Goal: Task Accomplishment & Management: Manage account settings

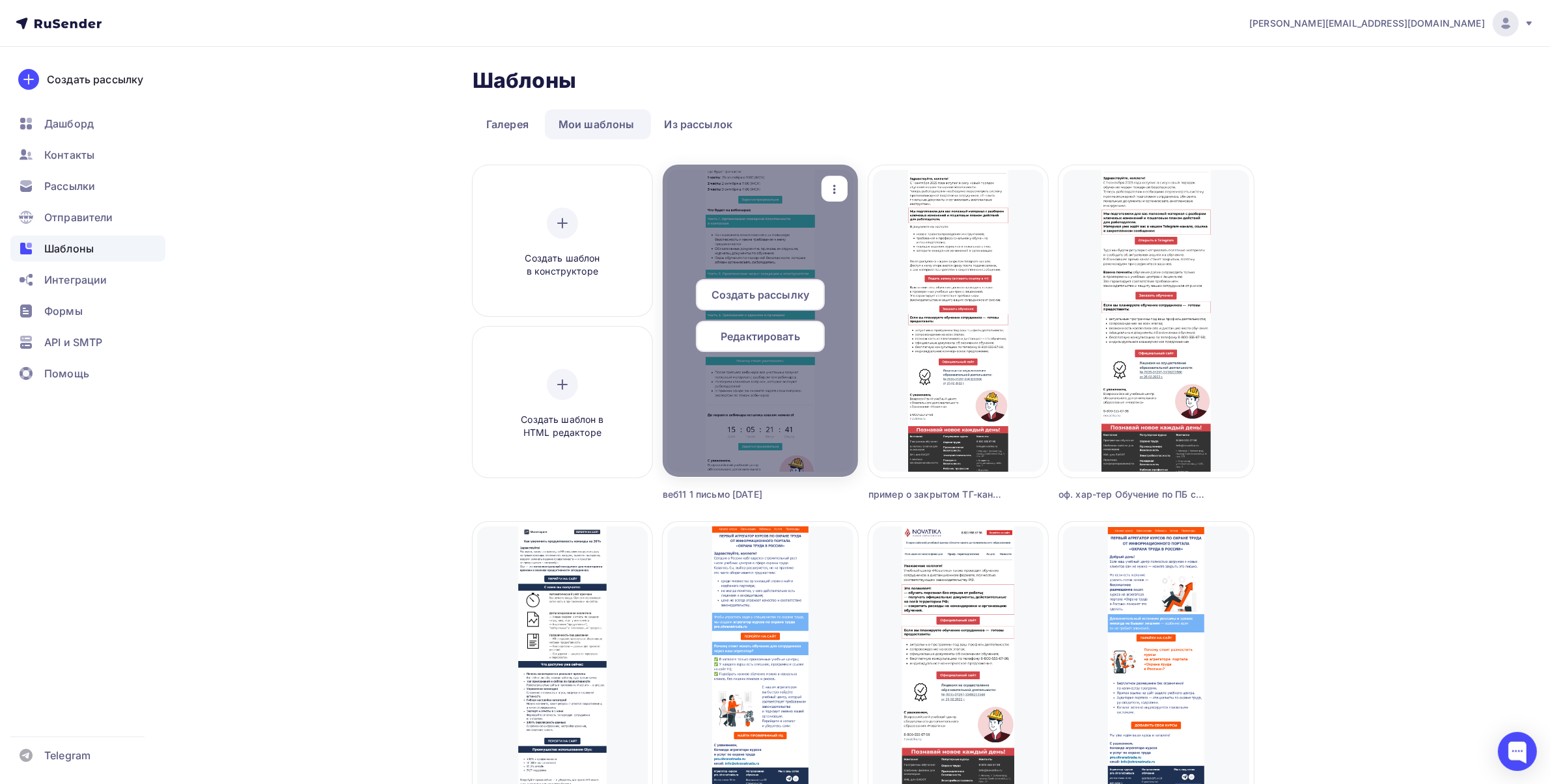
click at [830, 196] on icon "button" at bounding box center [834, 189] width 16 height 16
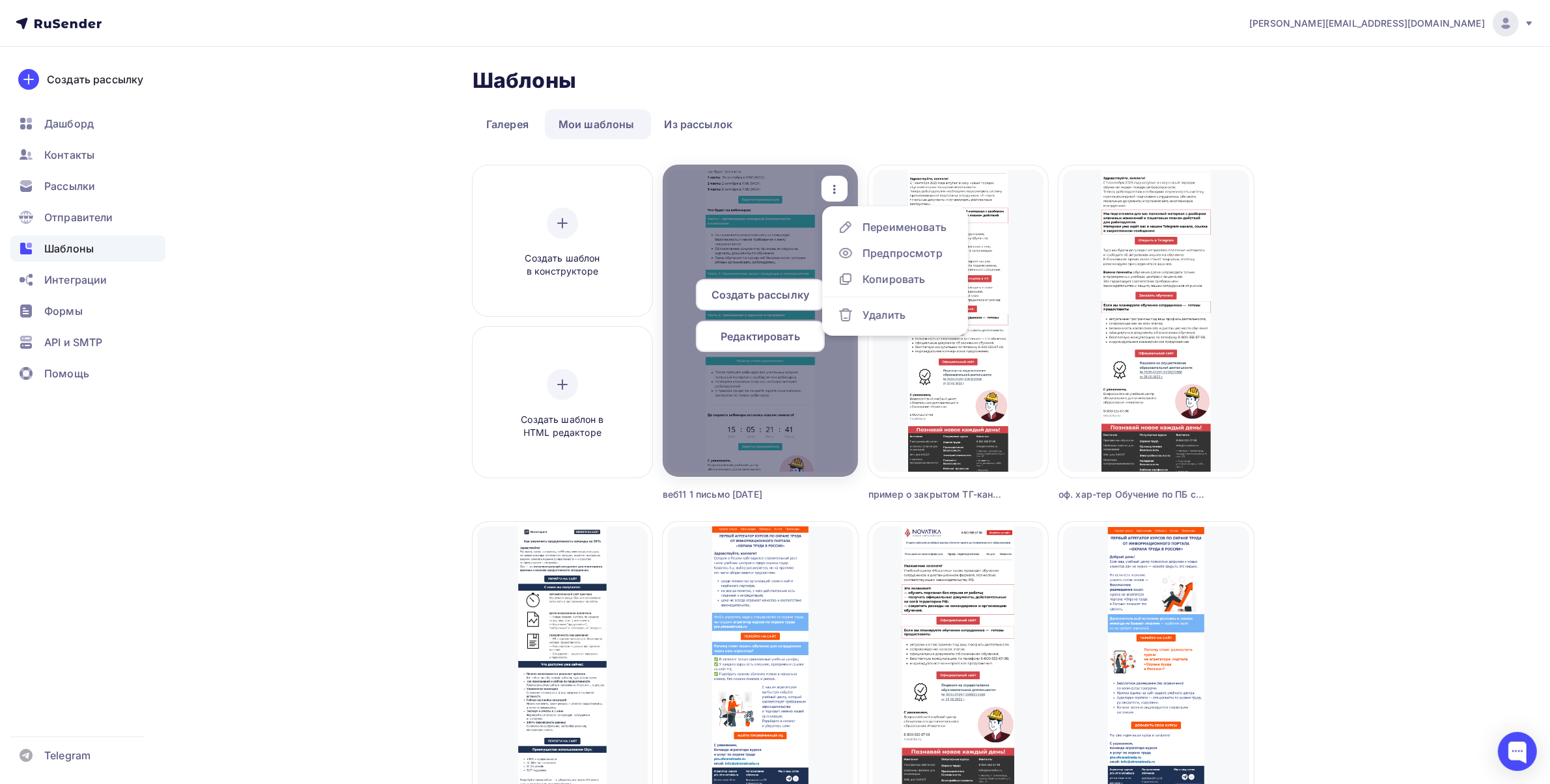
click at [745, 336] on span "Редактировать" at bounding box center [760, 336] width 79 height 16
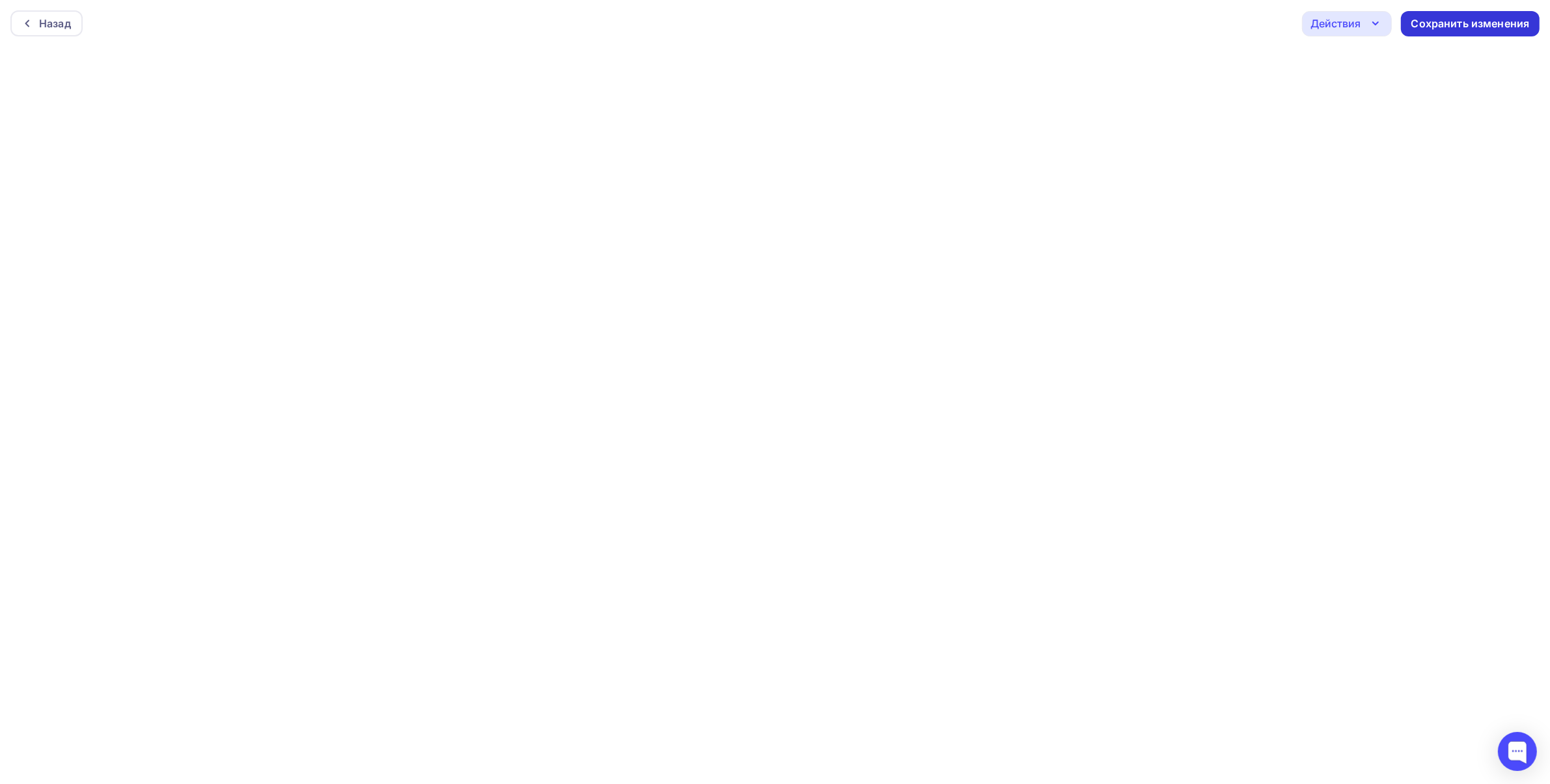
click at [1432, 33] on div "Сохранить изменения" at bounding box center [1470, 23] width 138 height 25
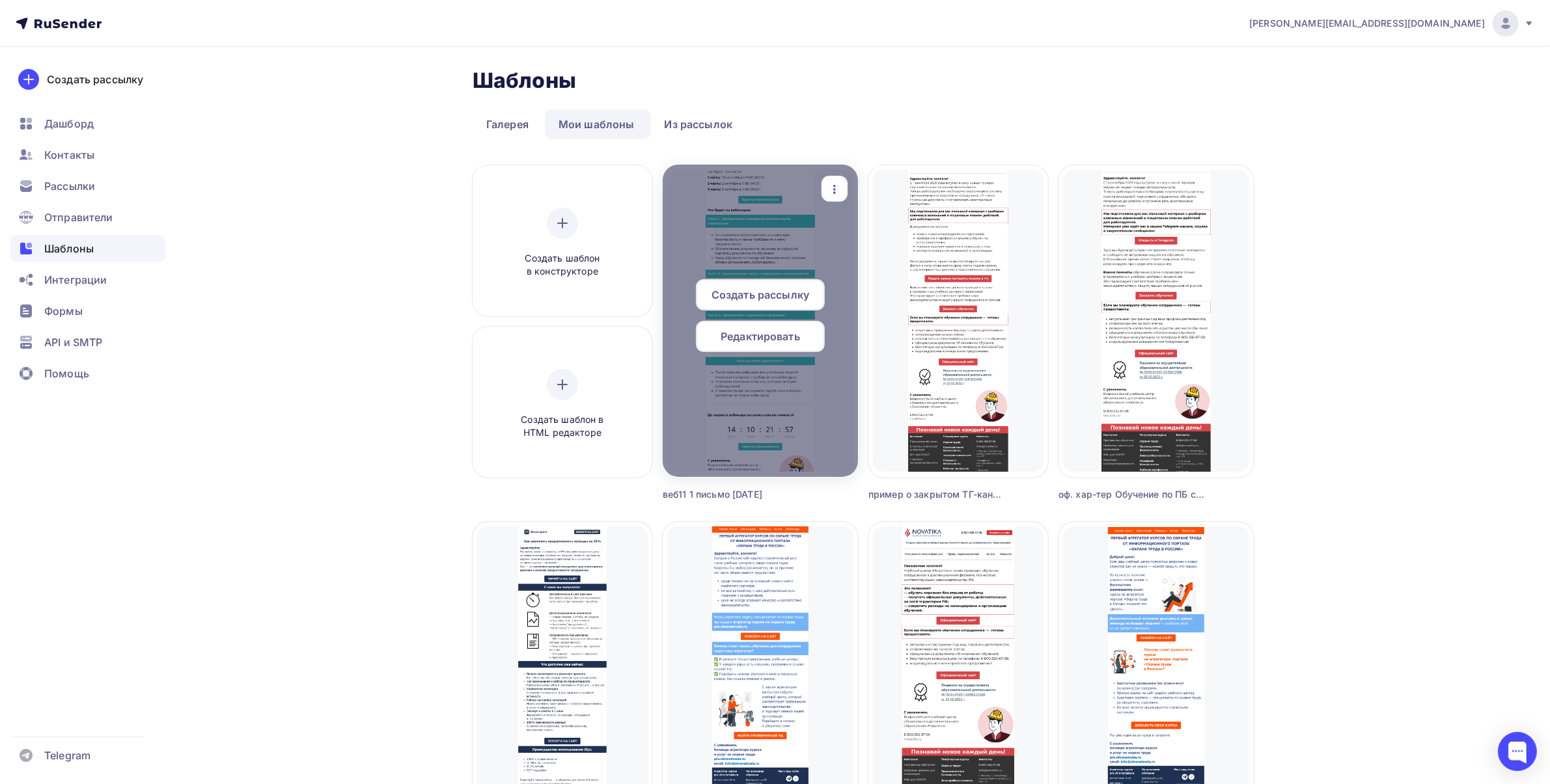
click at [827, 190] on icon "button" at bounding box center [834, 189] width 16 height 16
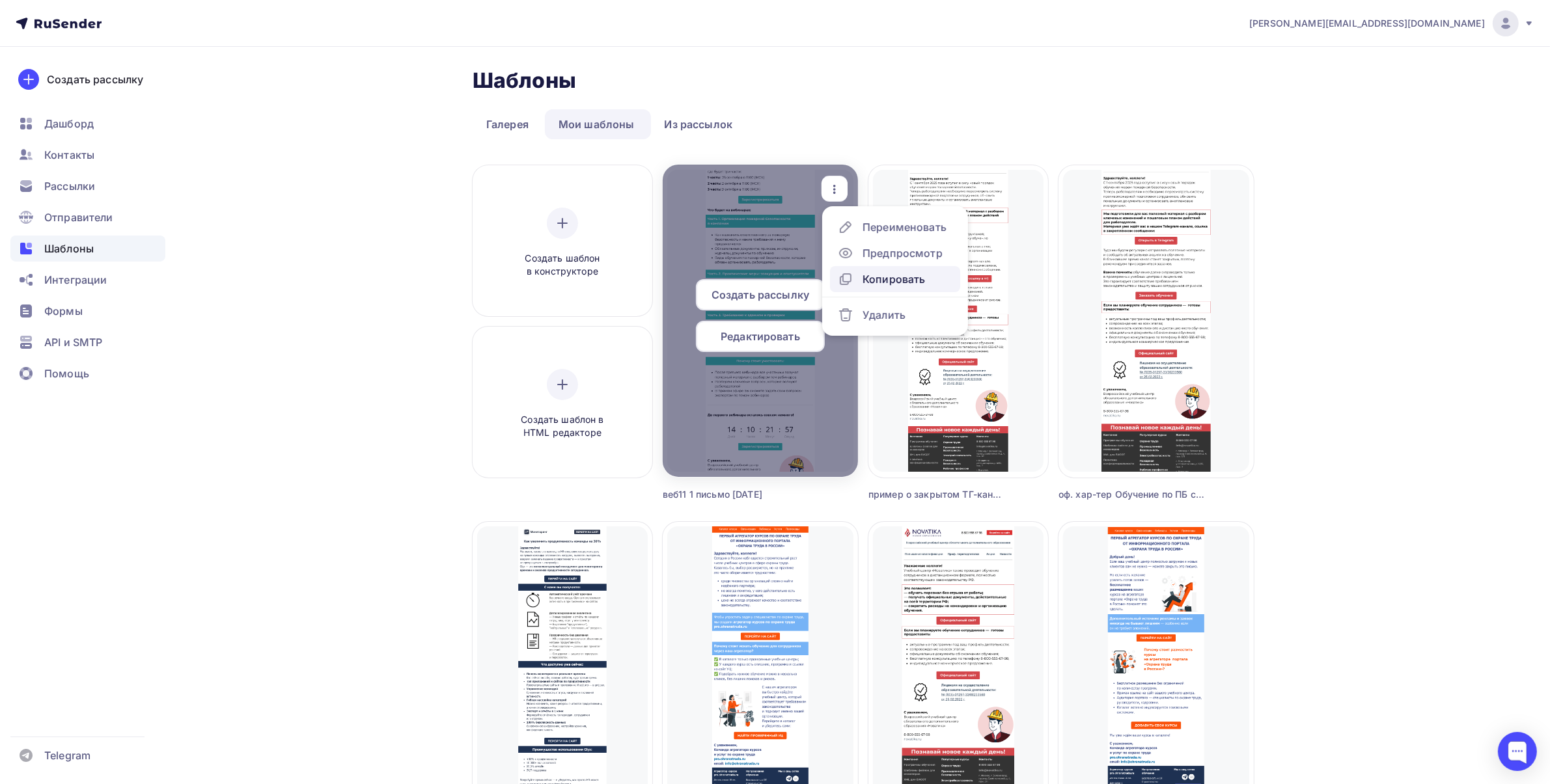
click at [866, 273] on div "Копировать" at bounding box center [893, 279] width 62 height 16
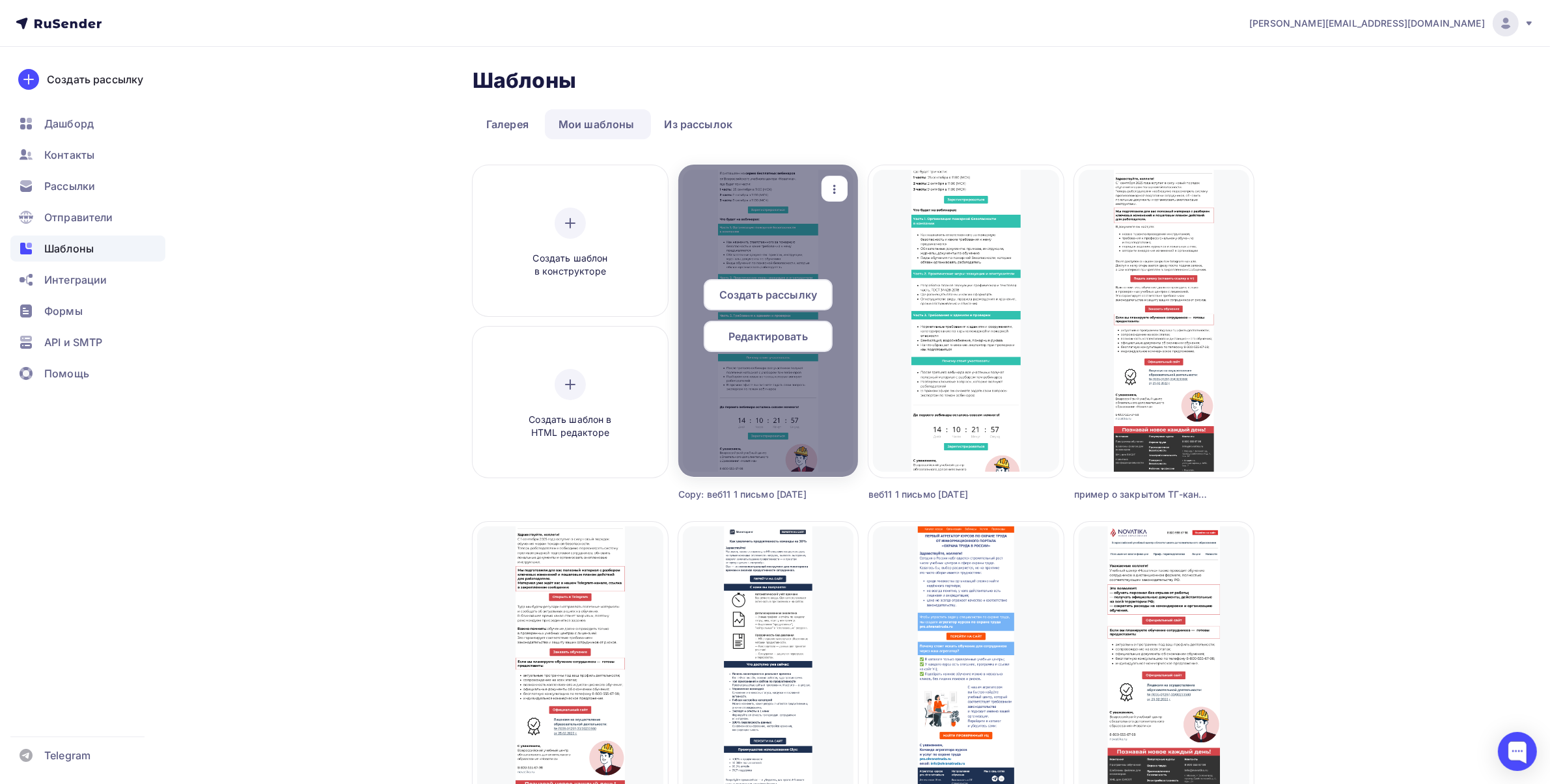
click at [782, 339] on span "Редактировать" at bounding box center [768, 336] width 79 height 16
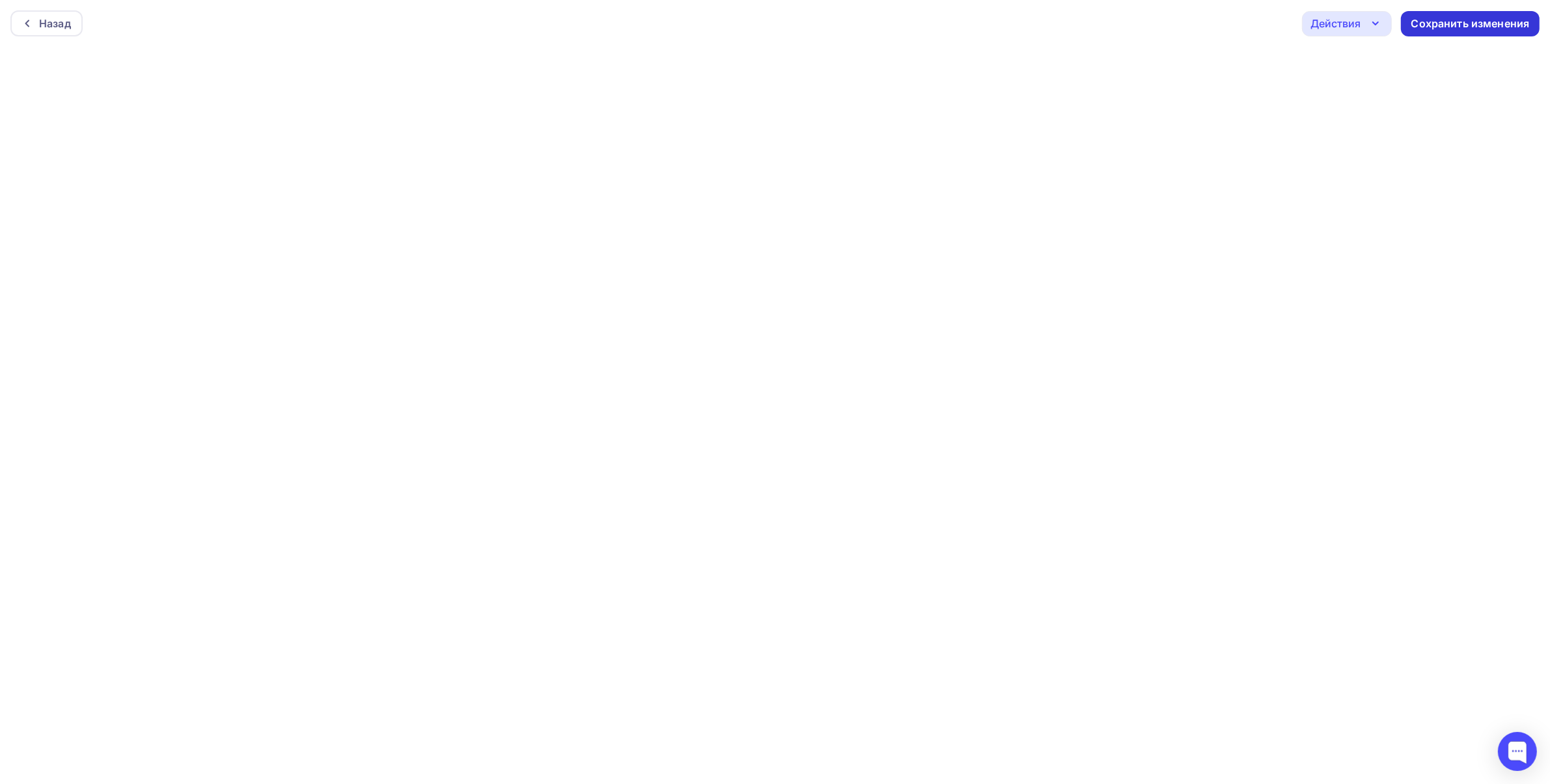
click at [1456, 25] on div "Сохранить изменения" at bounding box center [1471, 24] width 119 height 15
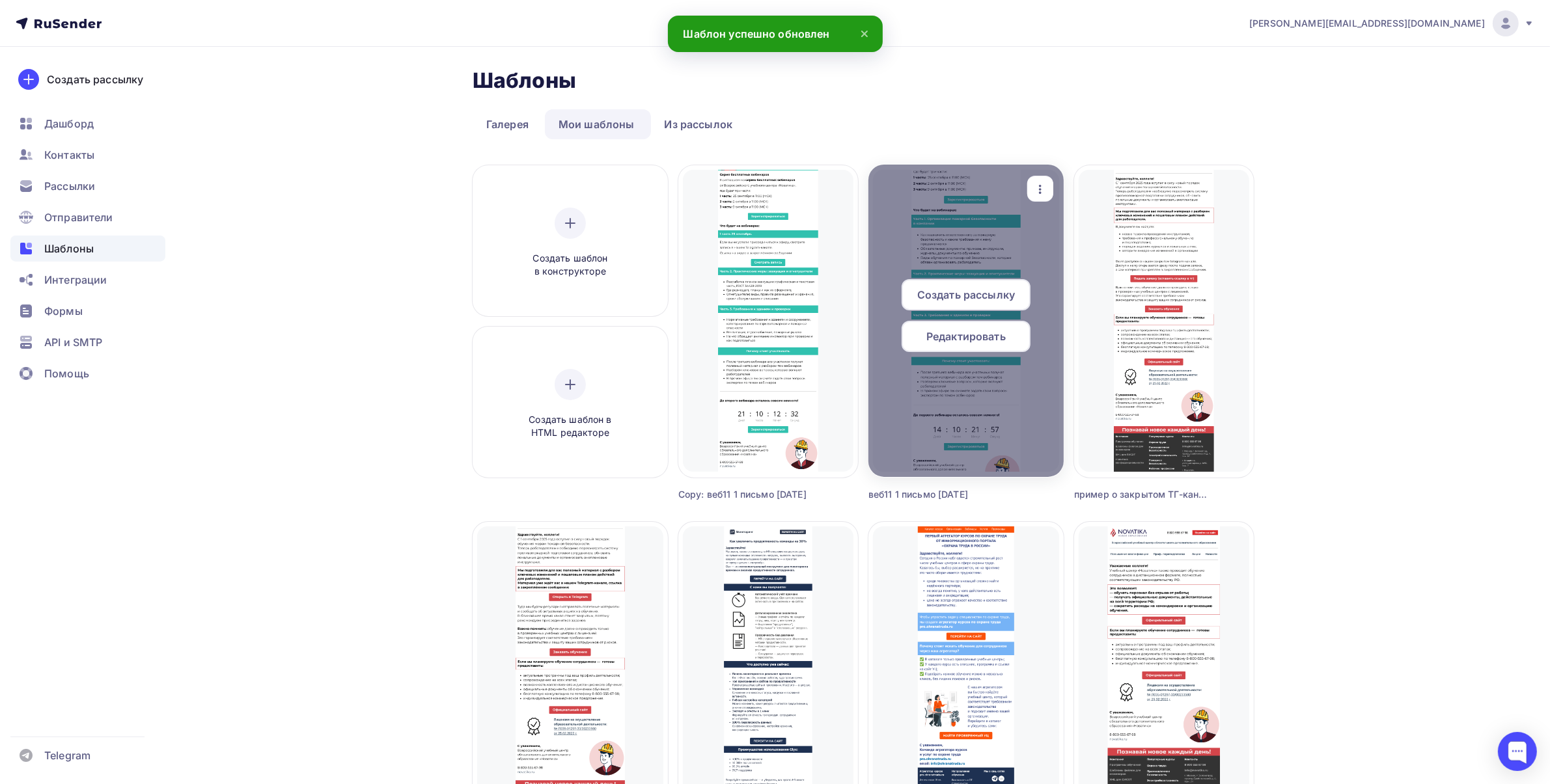
click at [1039, 189] on icon "button" at bounding box center [1040, 189] width 16 height 16
click at [1069, 249] on div "Предпросмотр" at bounding box center [1109, 253] width 80 height 16
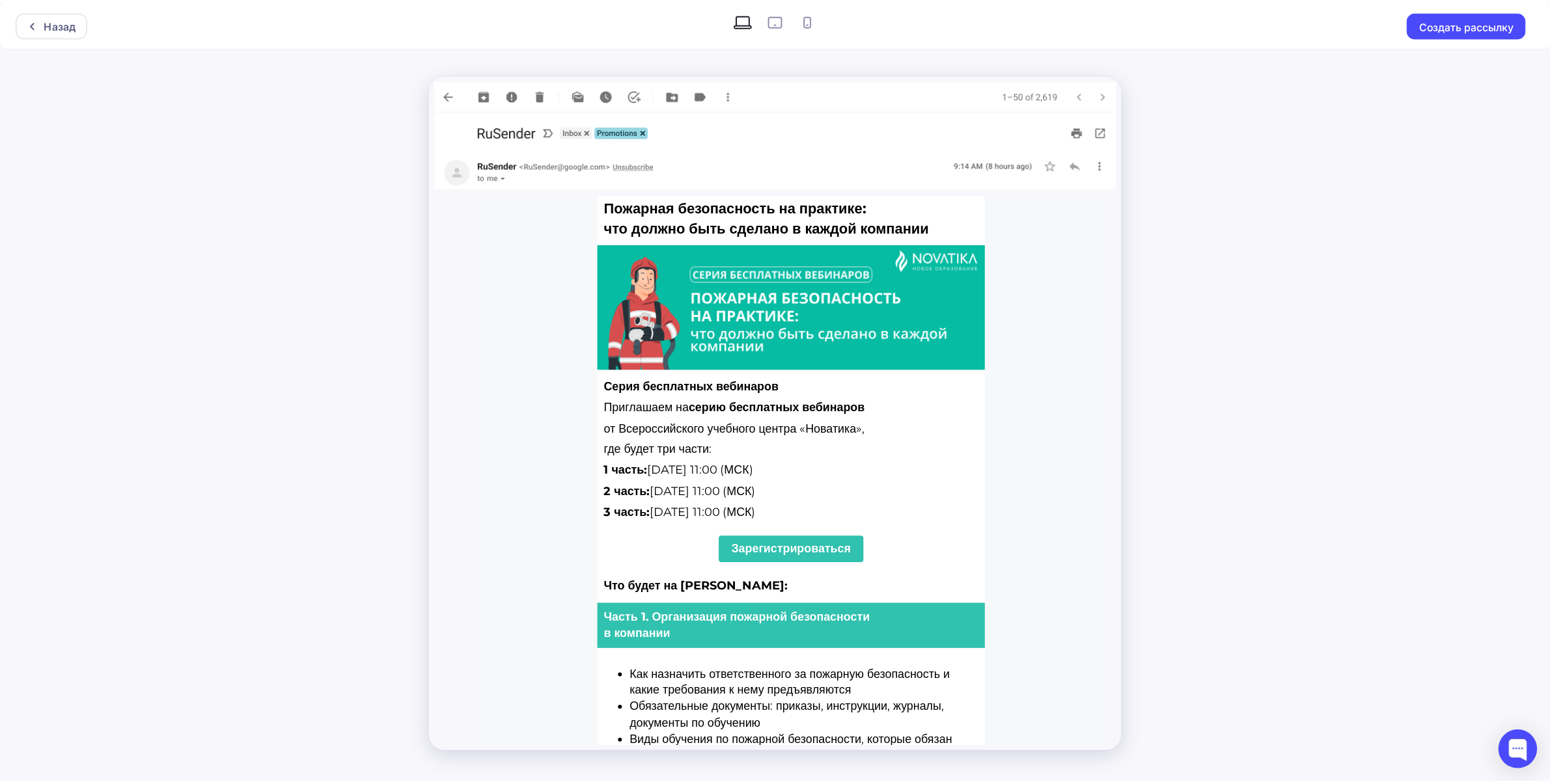
scroll to position [163, 0]
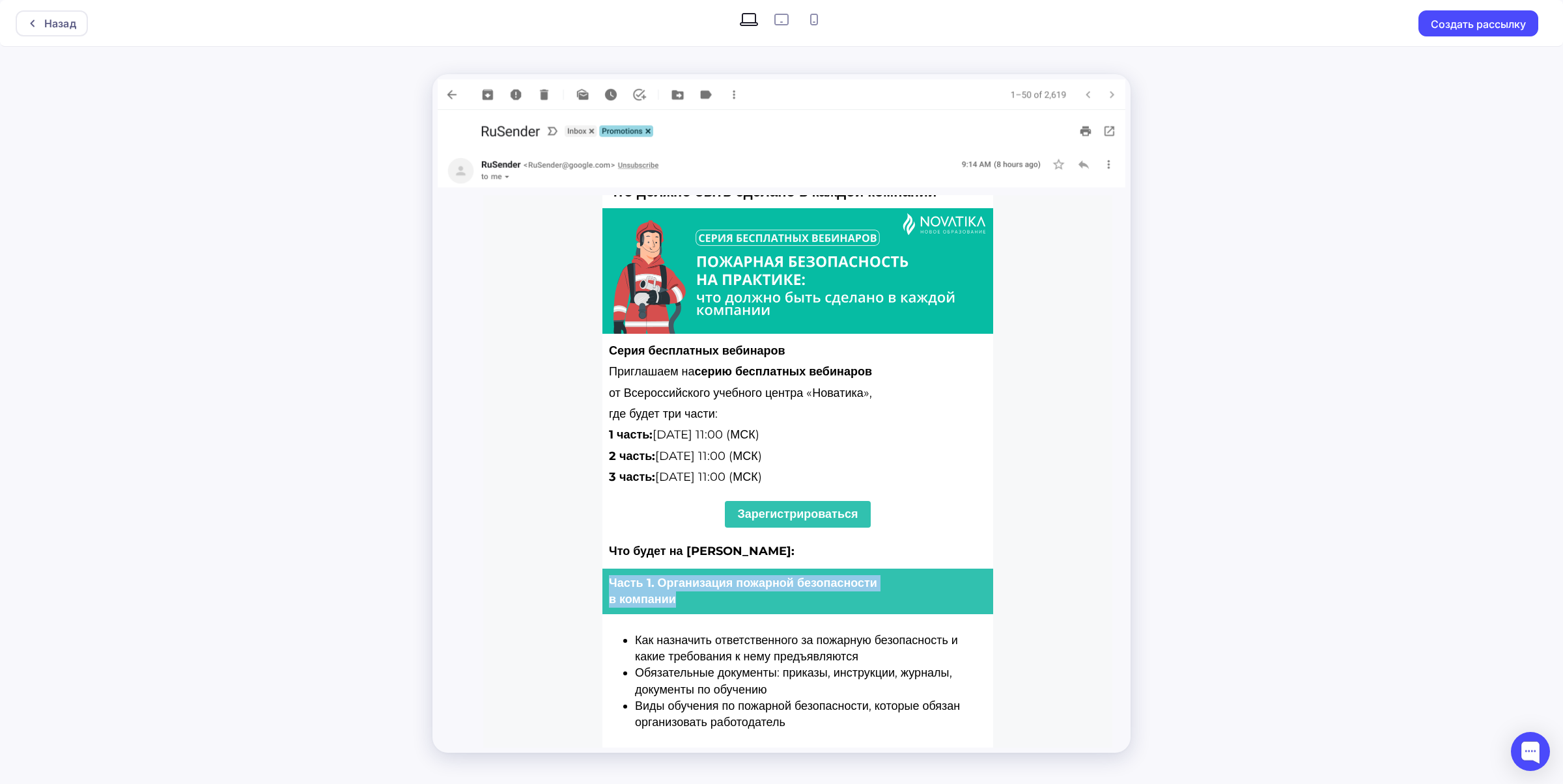
drag, startPoint x: 701, startPoint y: 600, endPoint x: 604, endPoint y: 582, distance: 98.7
click at [609, 582] on p "Часть 1. Организация пожарной безопасности в компании" at bounding box center [797, 591] width 377 height 33
copy strong "Часть 1. Организация пожарной безопасности в компании"
click at [75, 27] on div "Назад" at bounding box center [60, 23] width 32 height 16
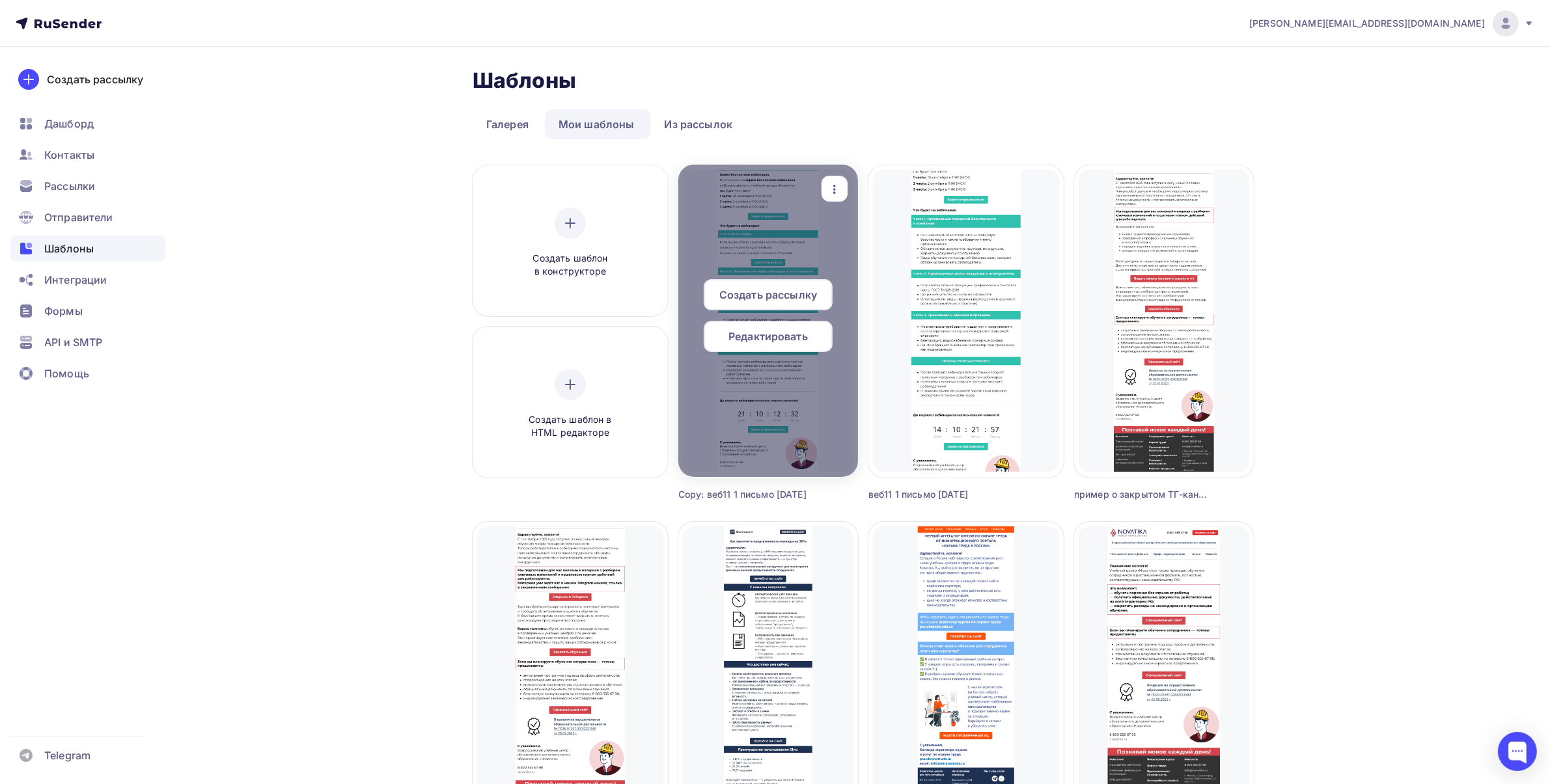
click at [769, 346] on div "Редактировать" at bounding box center [768, 336] width 129 height 32
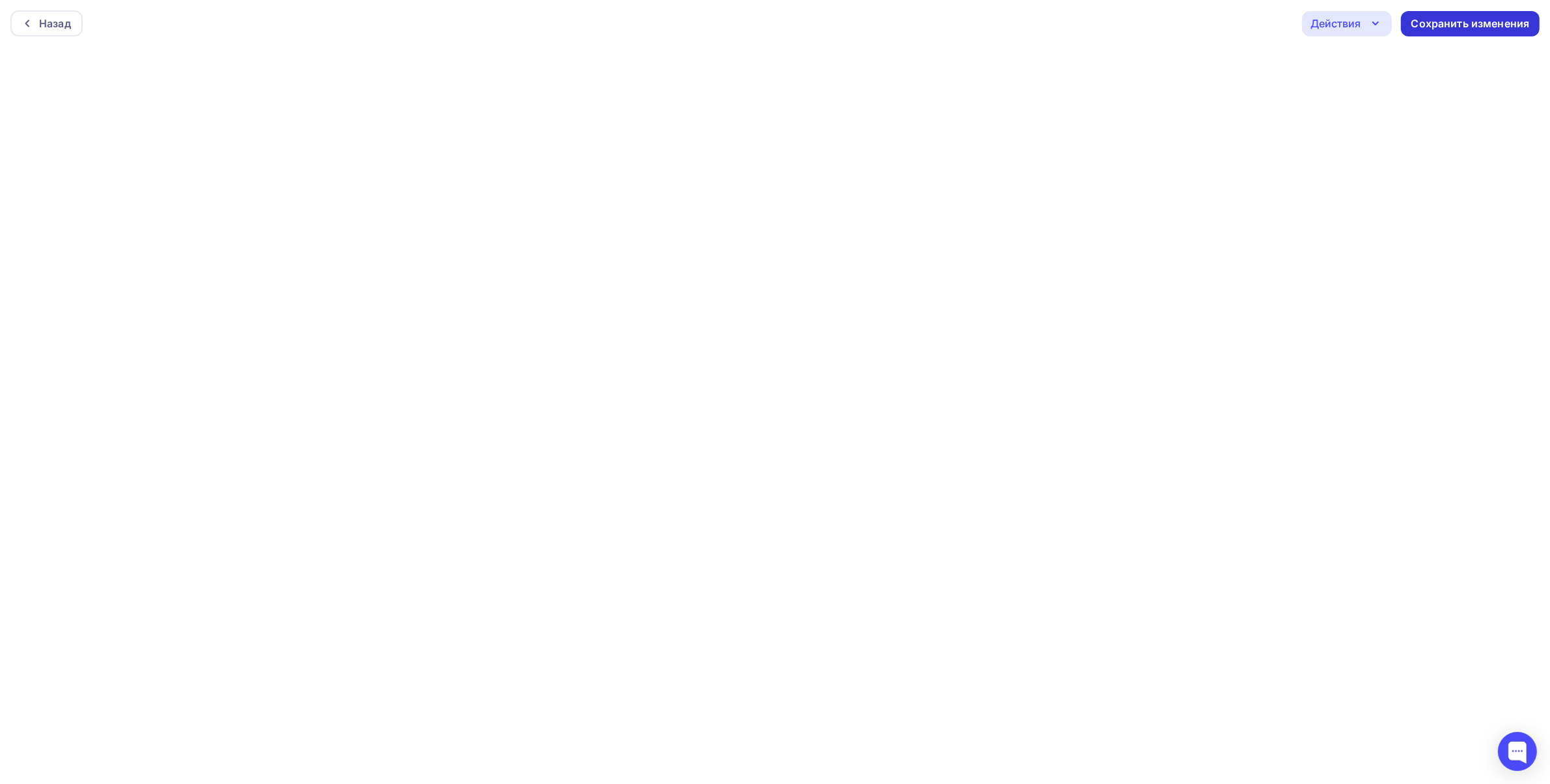
click at [1498, 24] on div "Сохранить изменения" at bounding box center [1471, 24] width 119 height 15
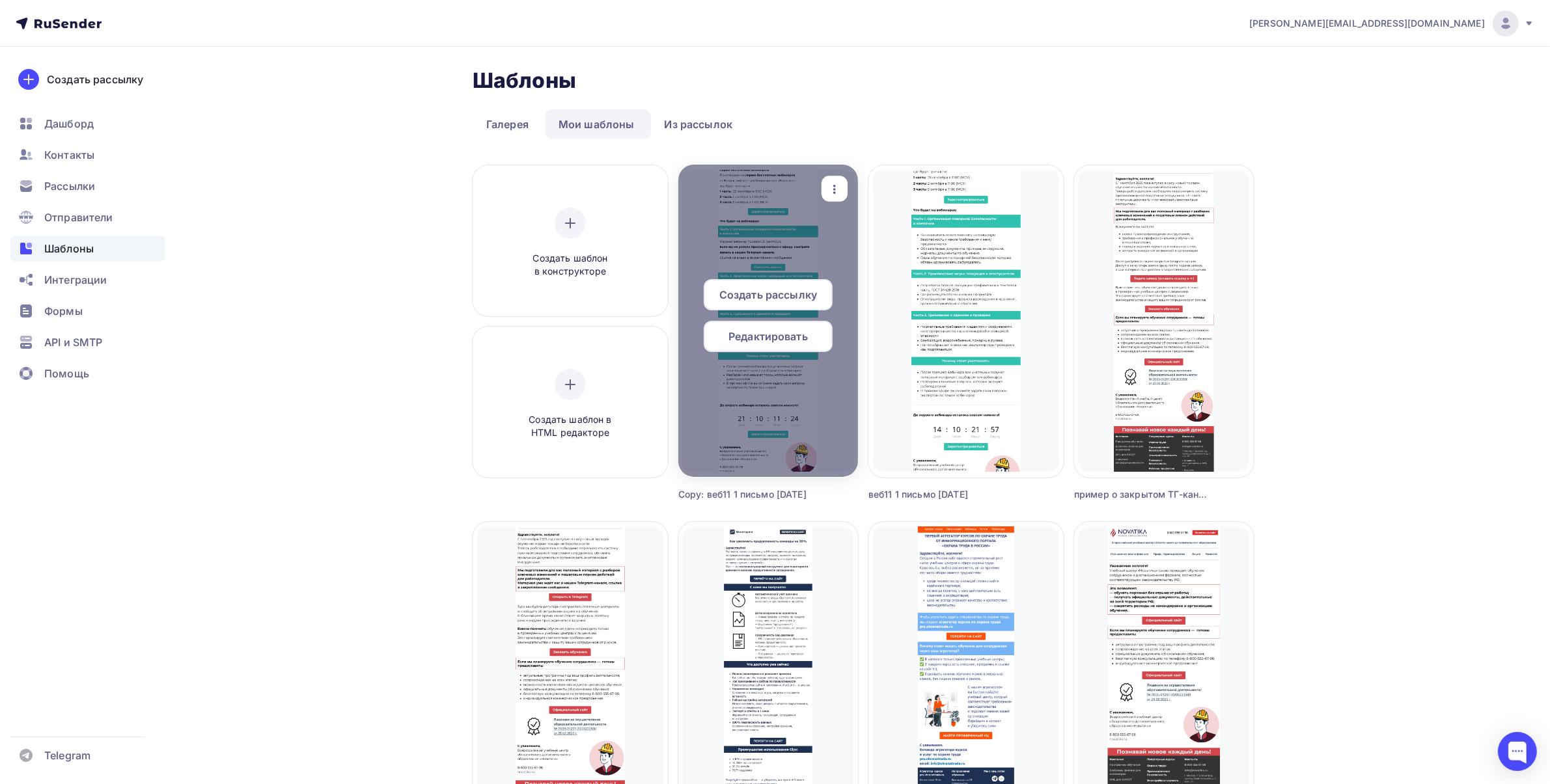
click at [847, 190] on div "button" at bounding box center [834, 189] width 26 height 25
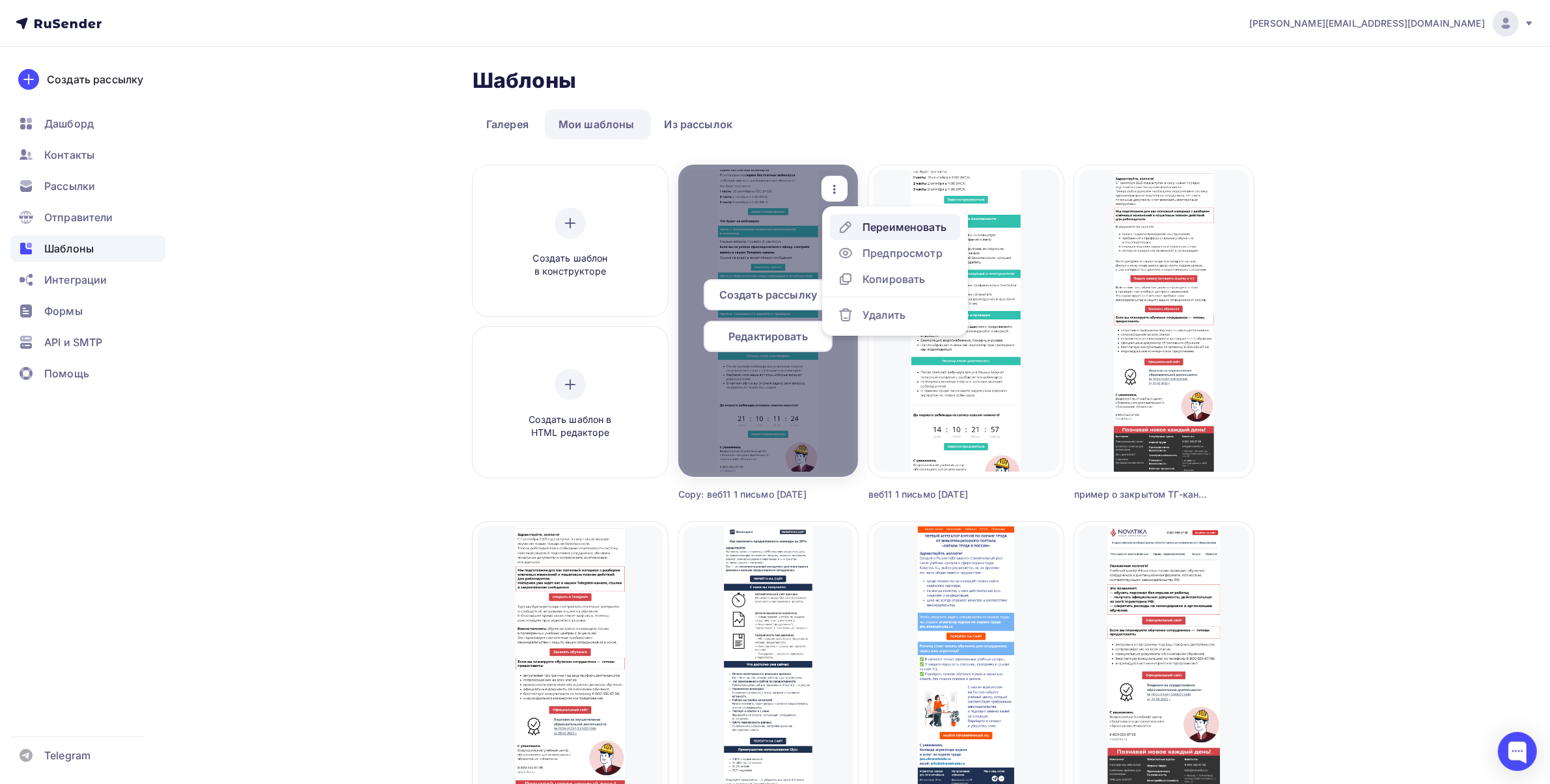
click at [884, 227] on div "Переименовать" at bounding box center [904, 227] width 84 height 16
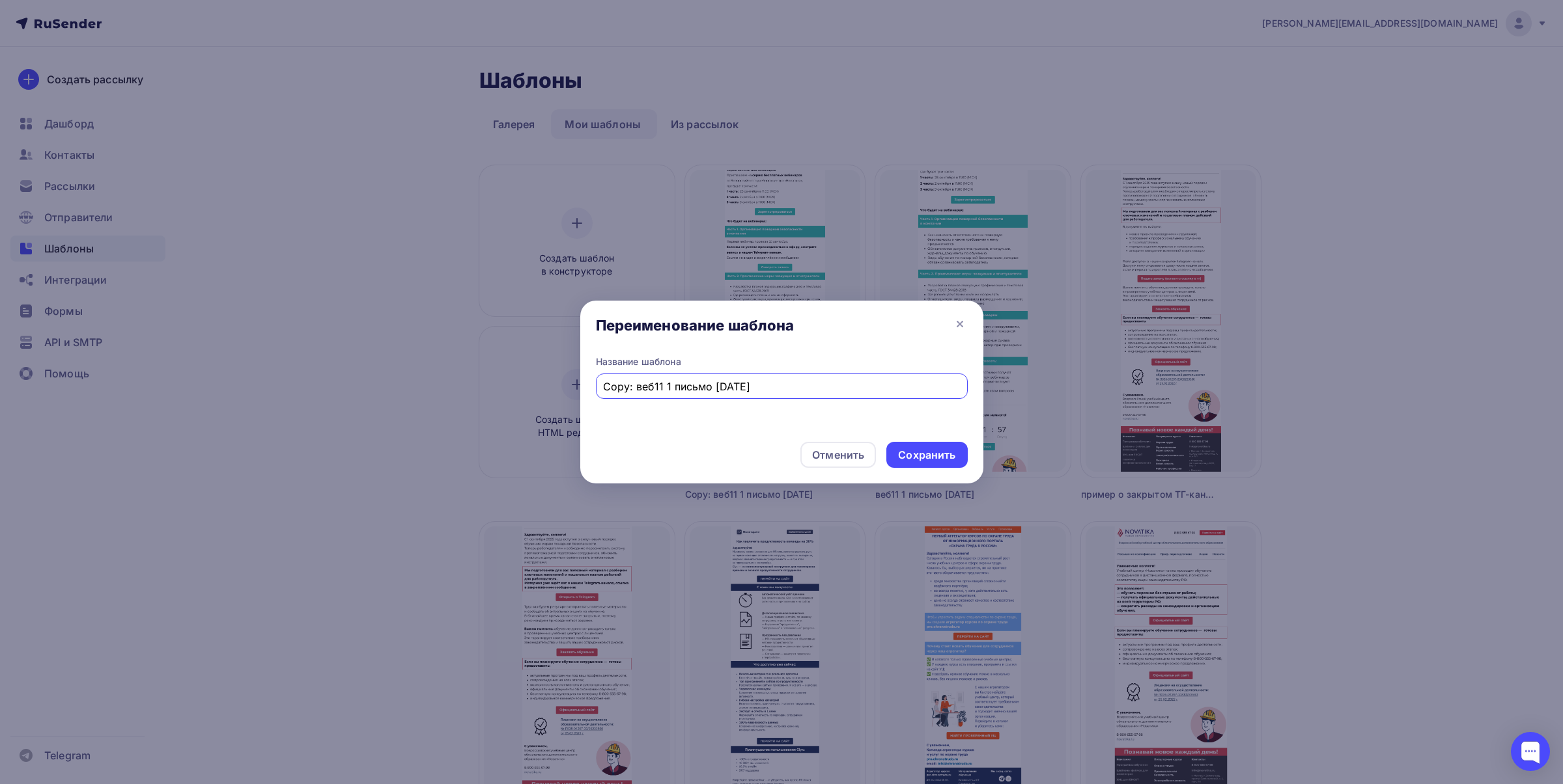
click at [663, 385] on input "Copy: веб11 1 письмо [DATE]" at bounding box center [782, 386] width 357 height 16
drag, startPoint x: 635, startPoint y: 385, endPoint x: 583, endPoint y: 388, distance: 52.1
click at [583, 388] on div "Название шаблона Copy: веб11 2 письмо [DATE]" at bounding box center [782, 394] width 403 height 76
click at [694, 387] on input "веб11 2 письмо [DATE]" at bounding box center [782, 386] width 357 height 16
type input "веб11 2 письмо [DATE]"
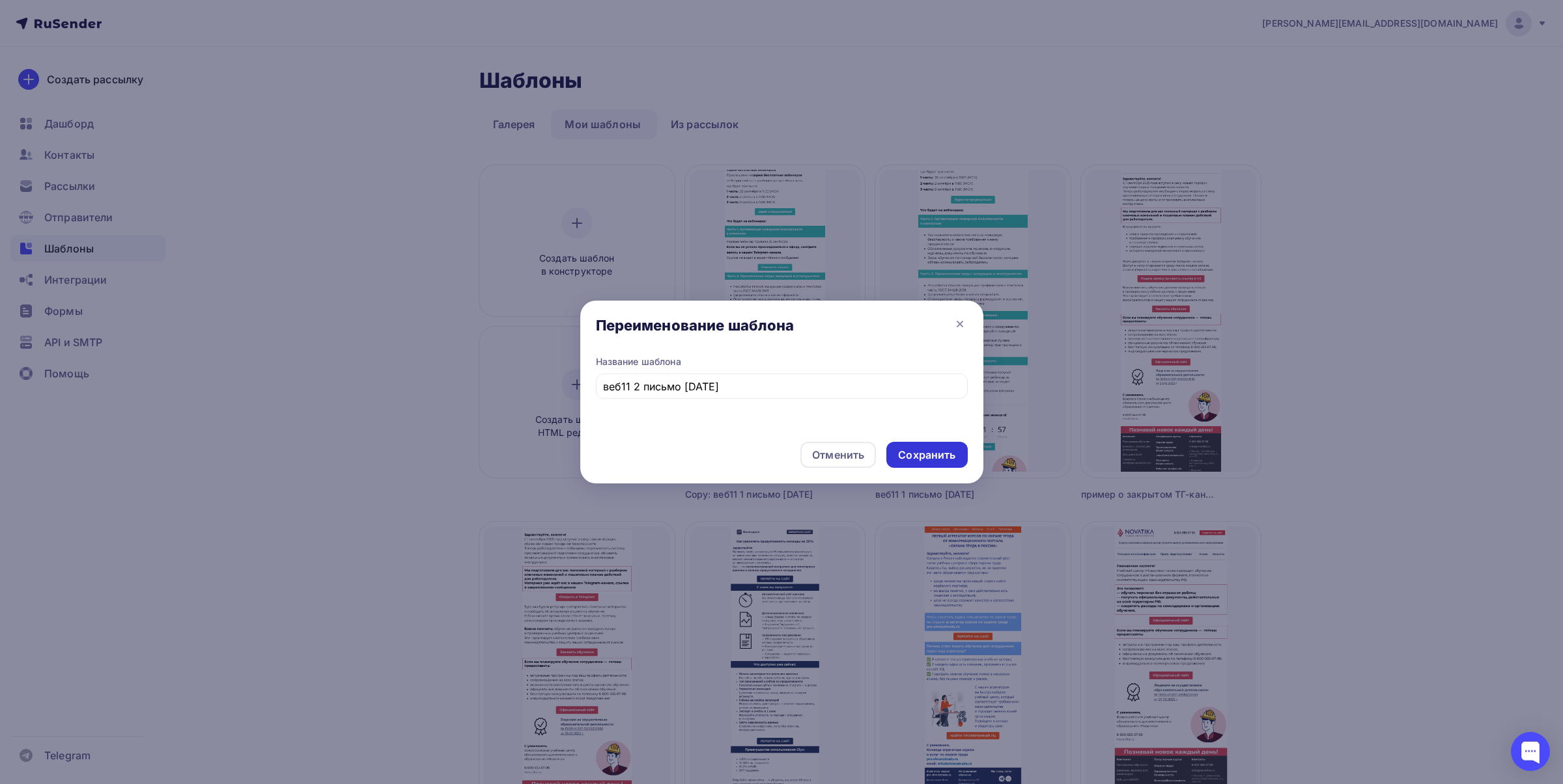
click at [918, 453] on div "Сохранить" at bounding box center [926, 455] width 58 height 15
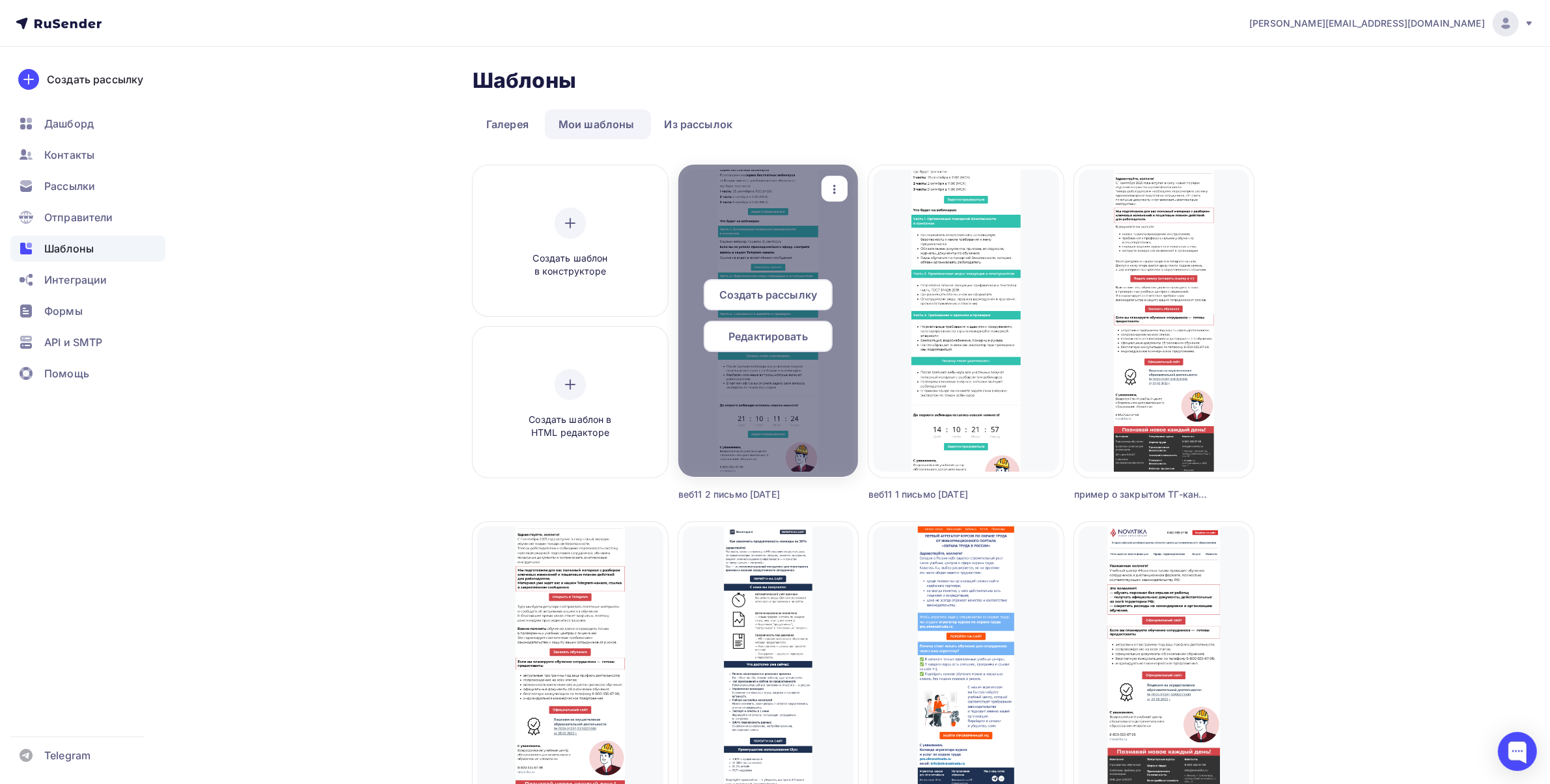
click at [843, 195] on icon "button" at bounding box center [834, 189] width 16 height 16
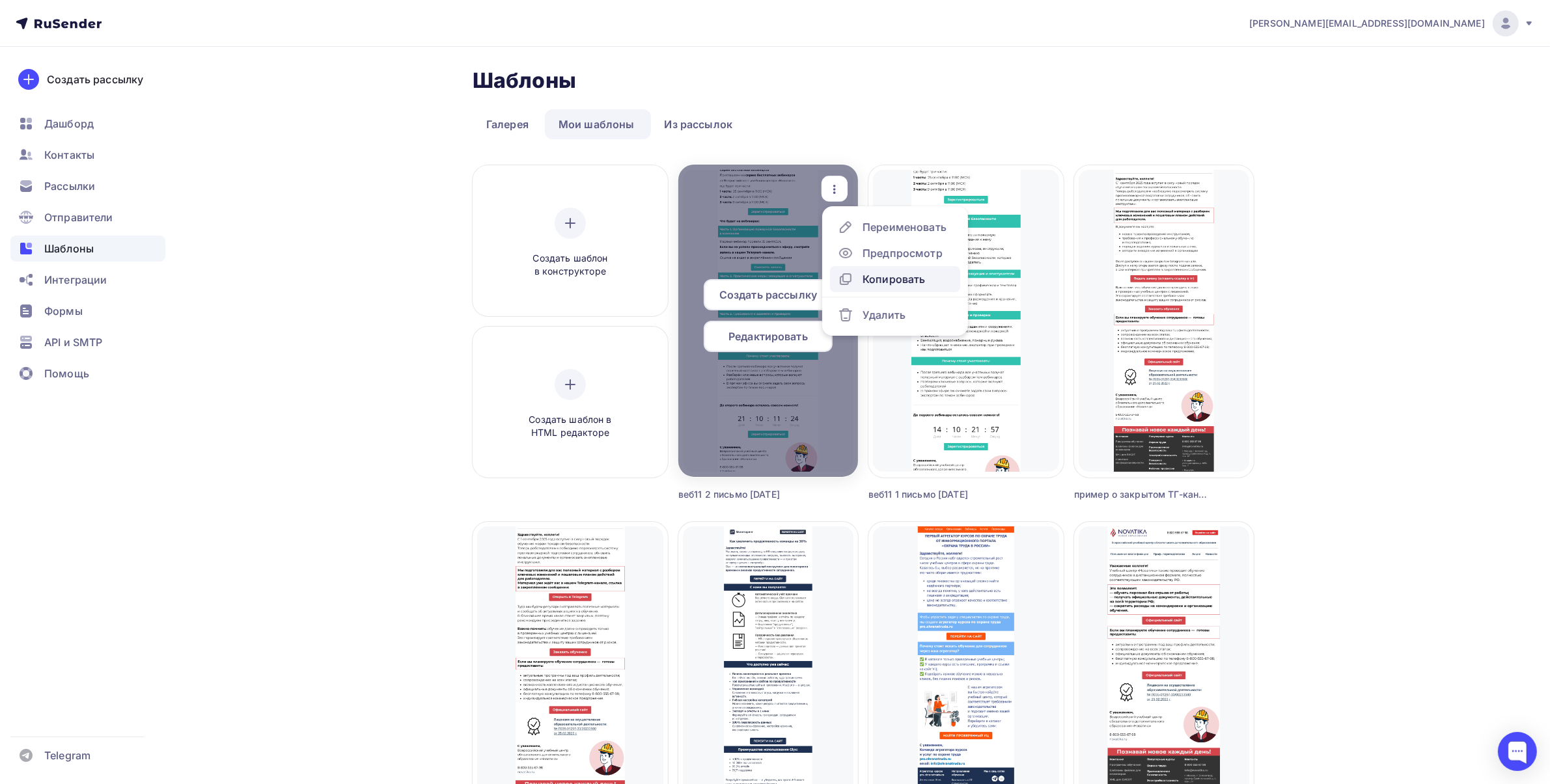
click at [886, 275] on div "Копировать" at bounding box center [893, 279] width 62 height 16
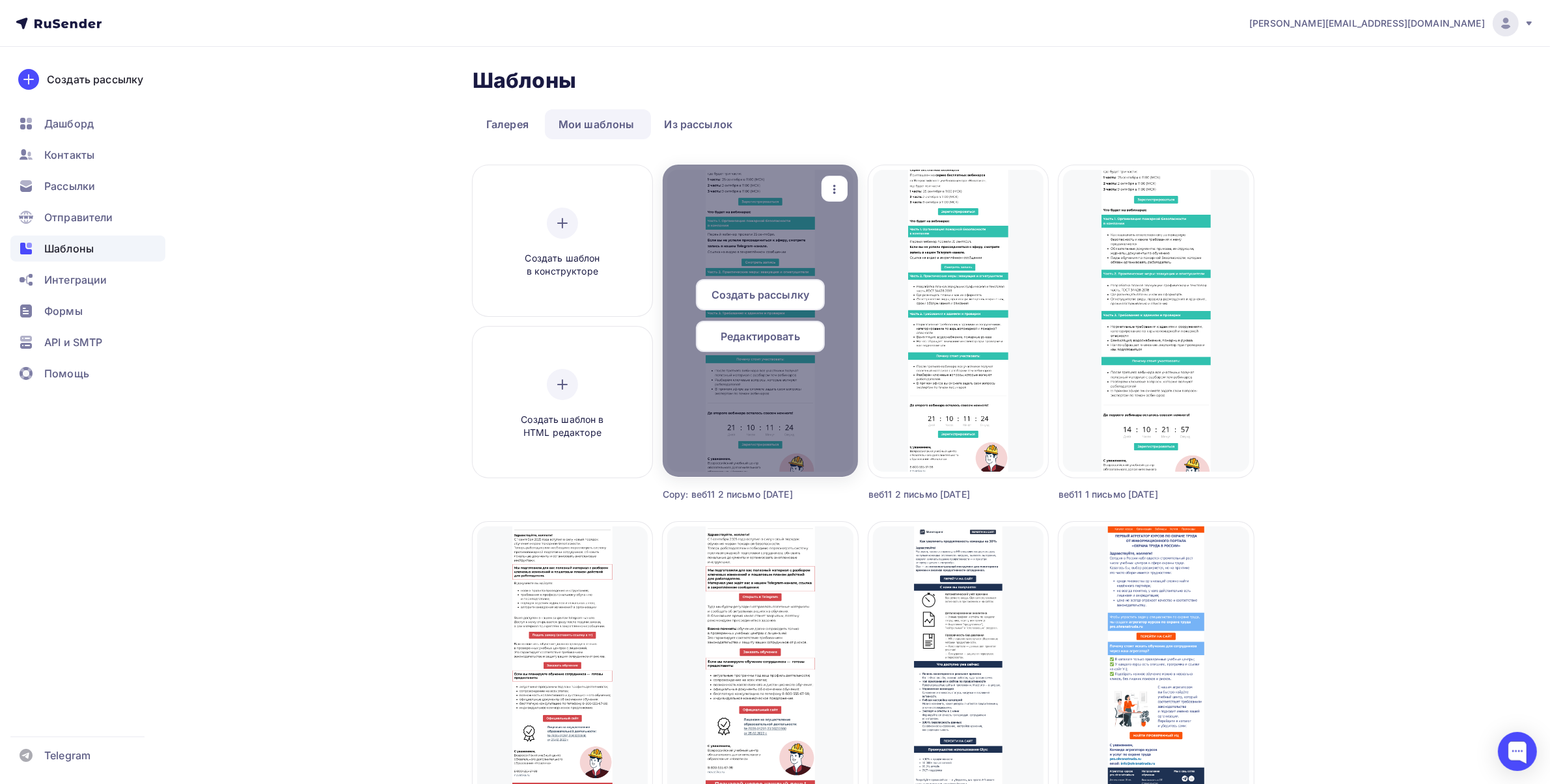
click at [780, 333] on span "Редактировать" at bounding box center [760, 336] width 79 height 16
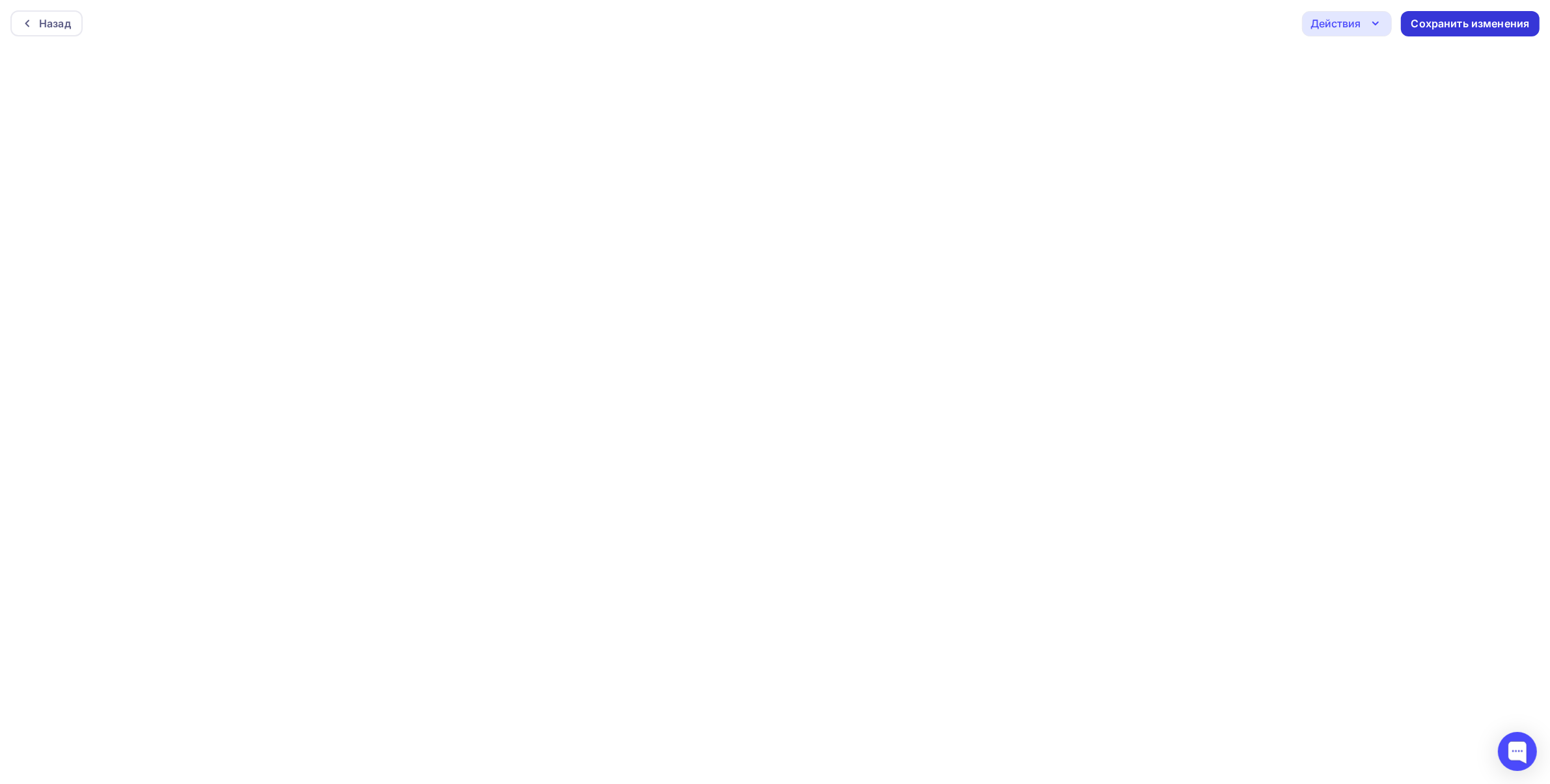
click at [1438, 21] on div "Сохранить изменения" at bounding box center [1471, 24] width 119 height 15
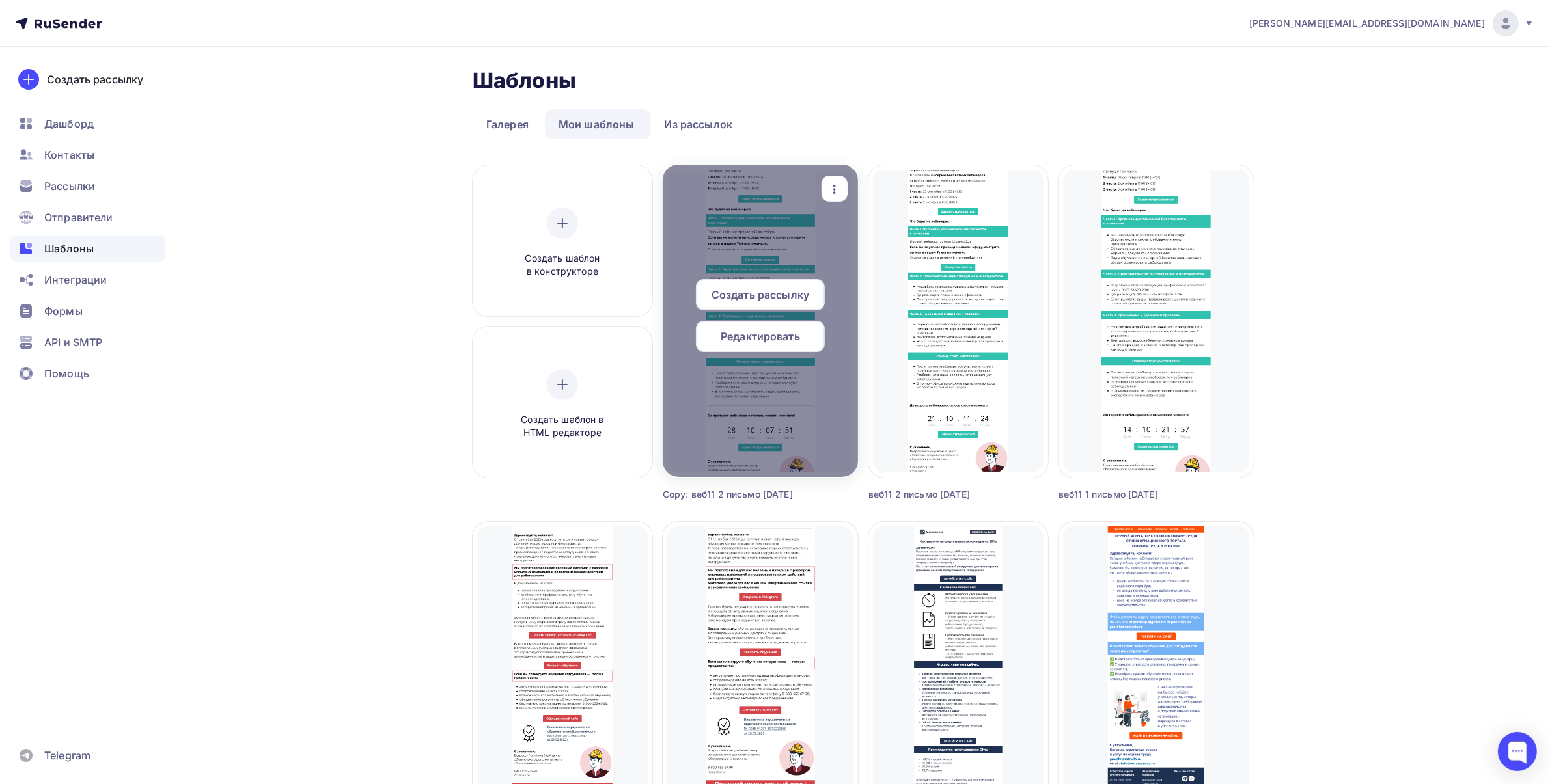
click at [843, 190] on icon "button" at bounding box center [834, 189] width 16 height 16
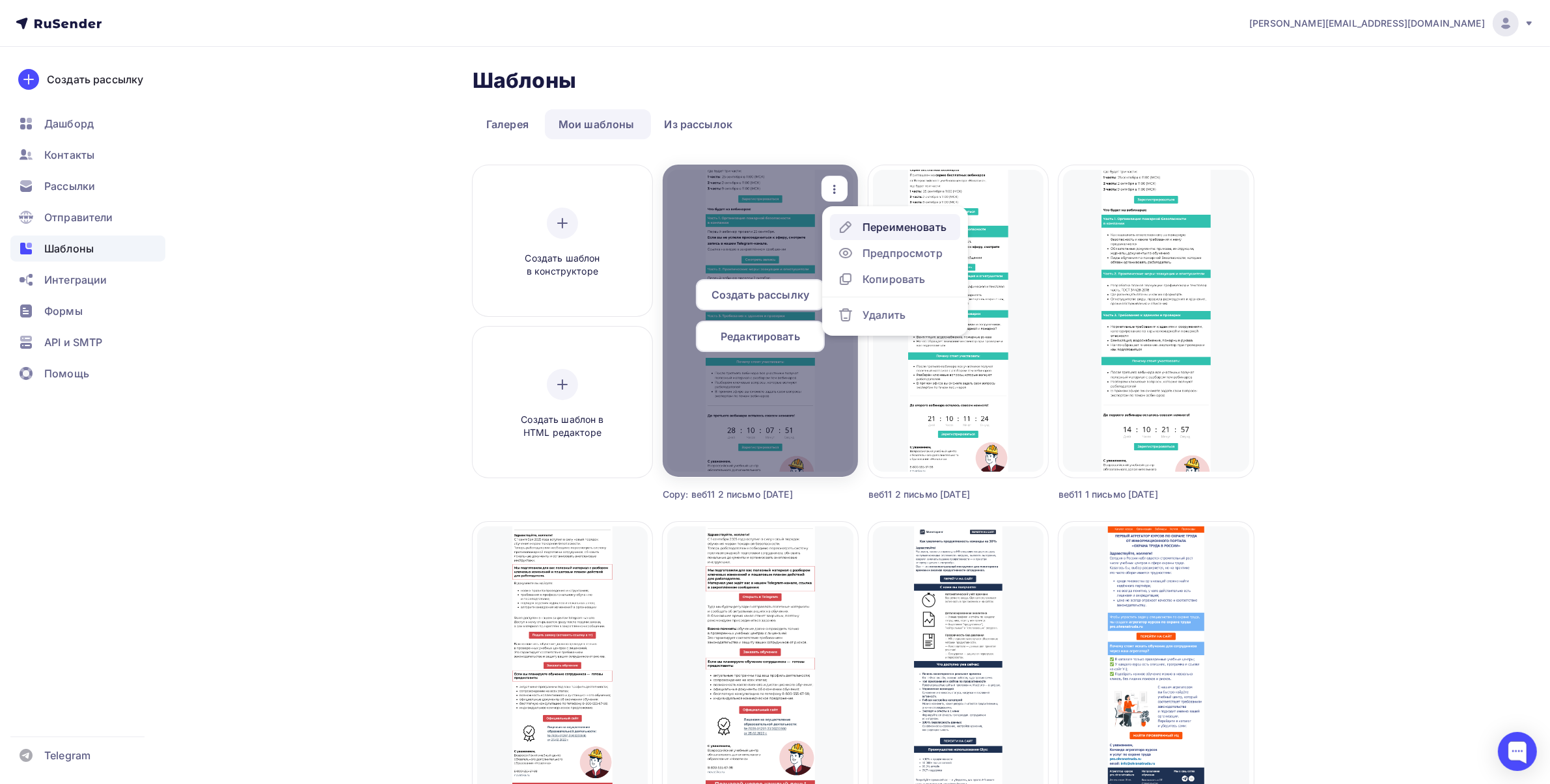
click at [871, 225] on div "Переименовать" at bounding box center [904, 227] width 84 height 16
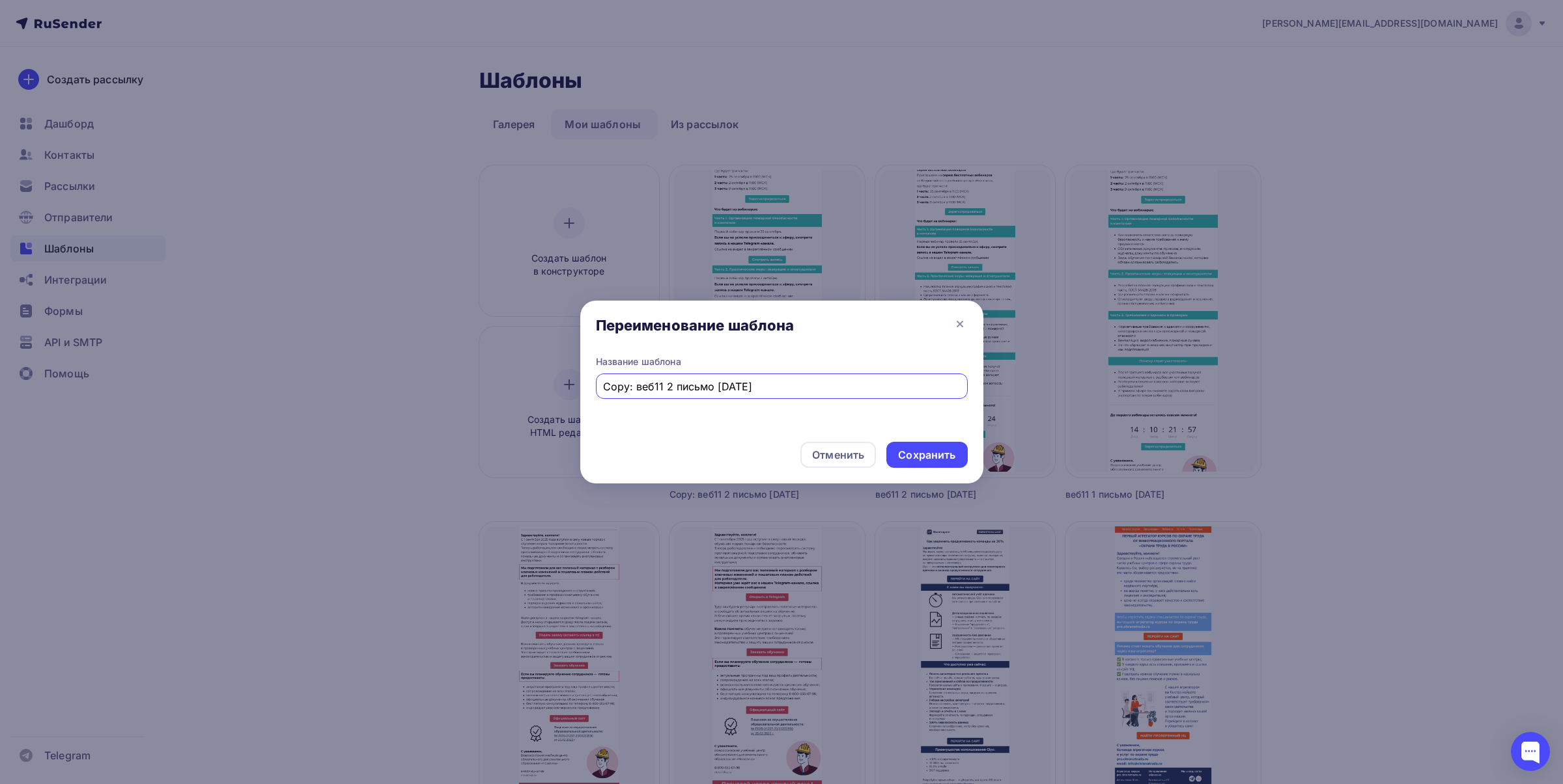
click at [671, 384] on input "Copy: веб11 2 письмо [DATE]" at bounding box center [782, 386] width 357 height 16
drag, startPoint x: 634, startPoint y: 385, endPoint x: 574, endPoint y: 388, distance: 60.1
click at [574, 388] on div "Переименование шаблона Название шаблона Copy: веб11 3 письмо [DATE] Отменить Со…" at bounding box center [782, 392] width 1563 height 784
drag, startPoint x: 693, startPoint y: 387, endPoint x: 684, endPoint y: 387, distance: 9.0
click at [684, 387] on input "веб11 3 письмо [DATE]" at bounding box center [782, 386] width 357 height 16
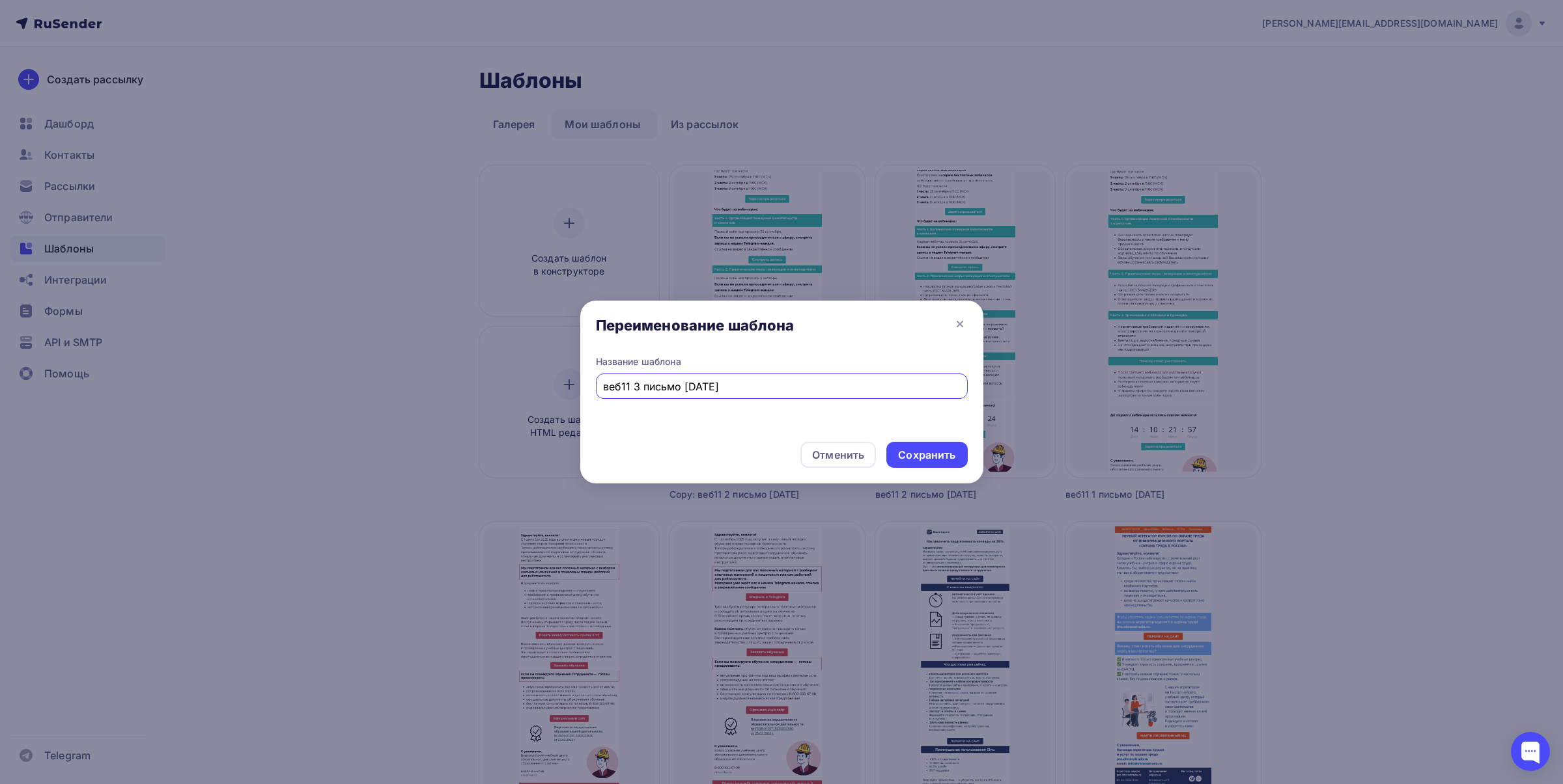
drag, startPoint x: 708, startPoint y: 384, endPoint x: 701, endPoint y: 384, distance: 7.0
click at [701, 384] on input "веб11 3 письмо [DATE]" at bounding box center [782, 386] width 357 height 16
type input "веб11 3 письмо [DATE]"
click at [934, 451] on div "Сохранить" at bounding box center [926, 455] width 58 height 15
